Goal: Information Seeking & Learning: Learn about a topic

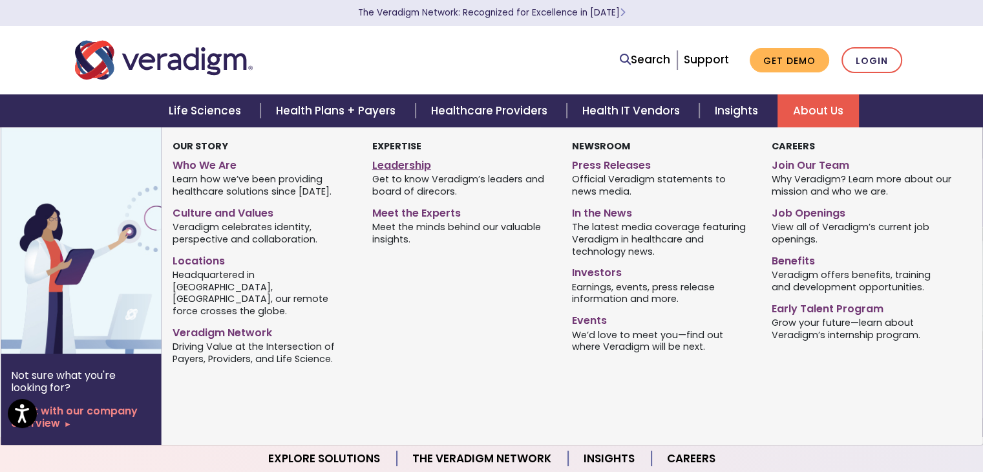
click at [385, 158] on link "Leadership" at bounding box center [462, 163] width 180 height 19
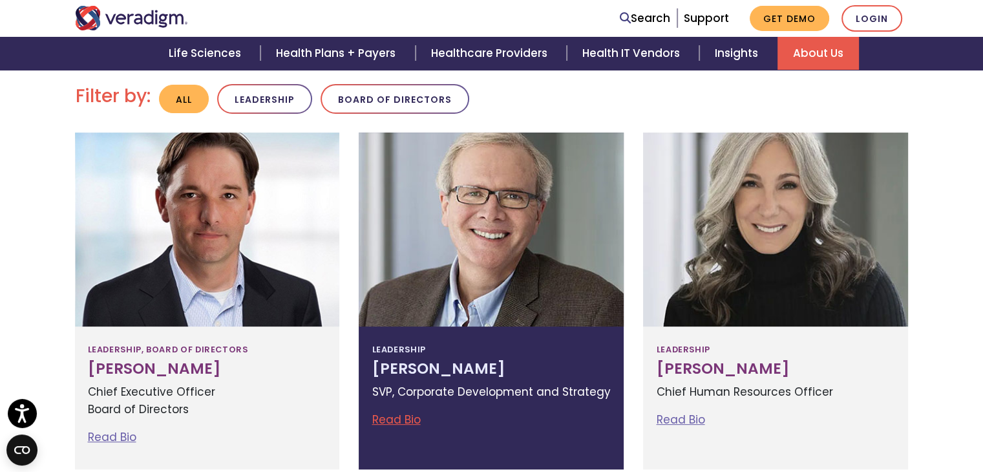
scroll to position [323, 0]
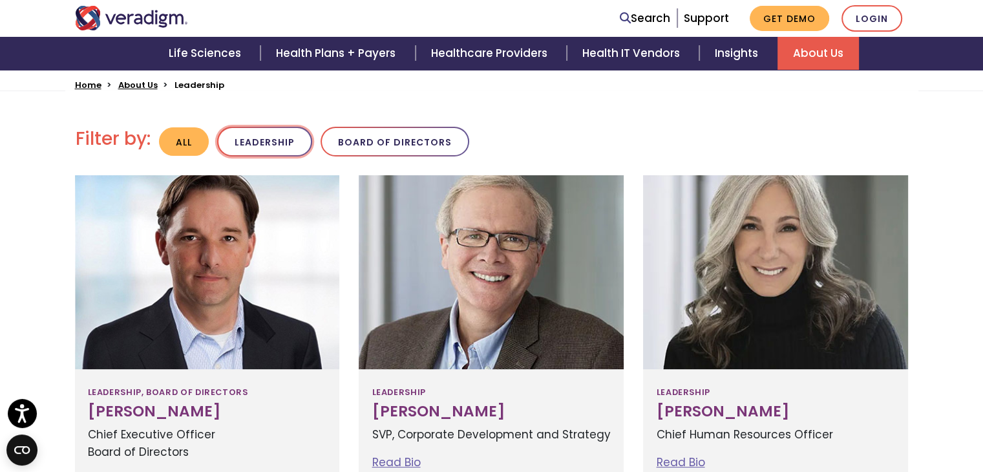
click at [276, 138] on button "Leadership" at bounding box center [264, 142] width 95 height 30
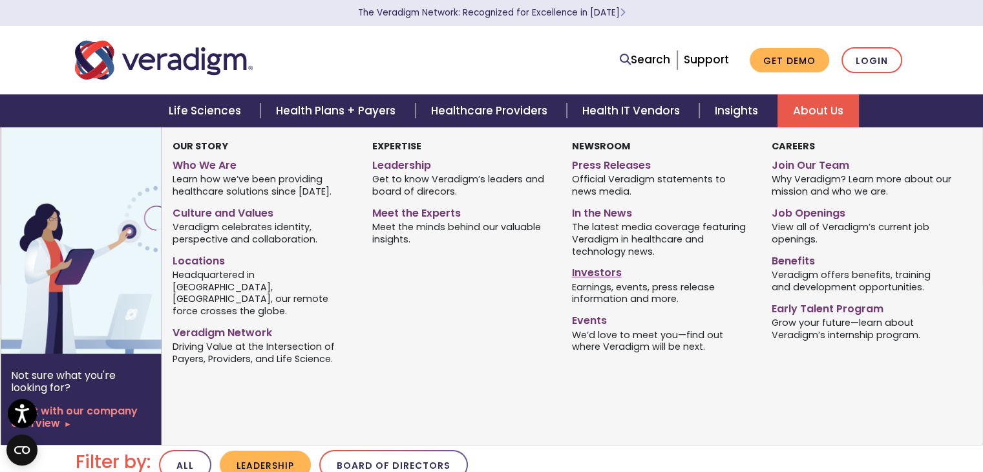
click at [591, 271] on link "Investors" at bounding box center [662, 270] width 180 height 19
